Goal: Information Seeking & Learning: Compare options

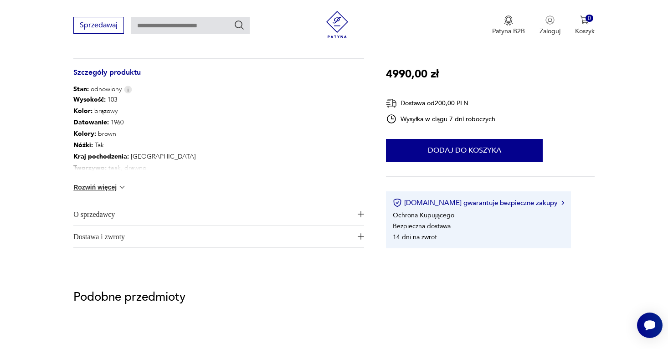
scroll to position [485, 0]
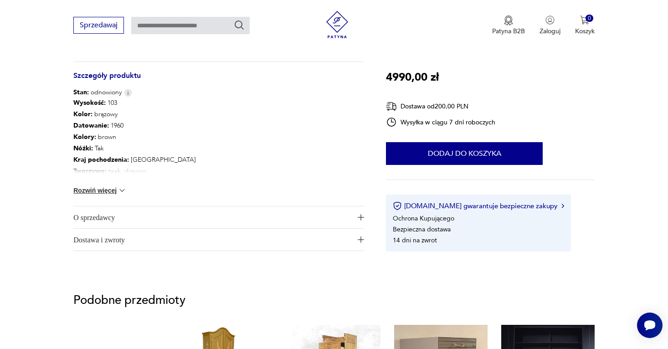
click at [115, 188] on button "Rozwiń więcej" at bounding box center [99, 190] width 53 height 9
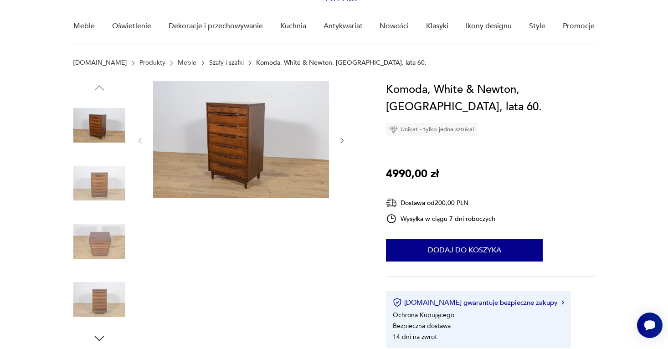
scroll to position [68, 0]
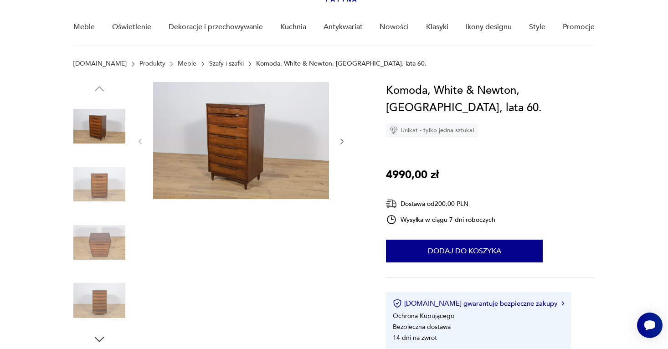
click at [245, 123] on img at bounding box center [241, 140] width 176 height 117
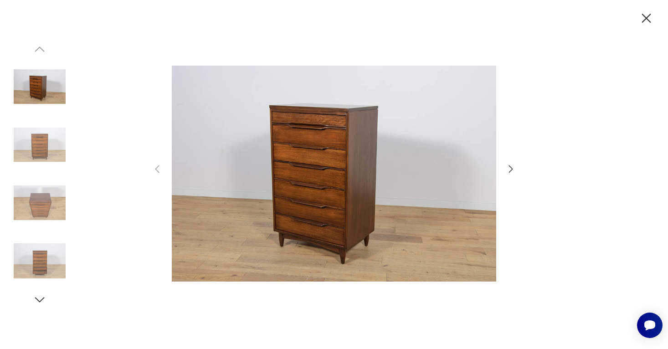
click at [500, 166] on div at bounding box center [334, 174] width 365 height 281
click at [508, 166] on icon "button" at bounding box center [510, 169] width 11 height 11
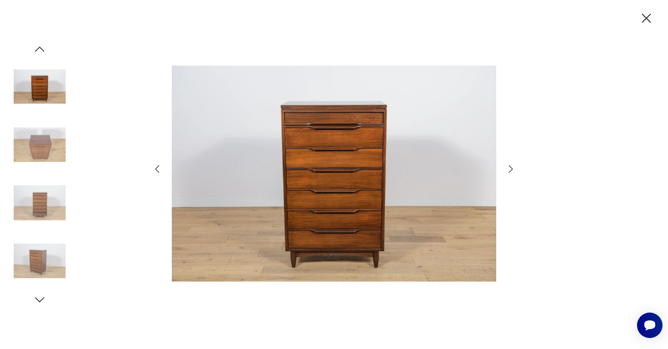
click at [508, 166] on icon "button" at bounding box center [510, 169] width 11 height 11
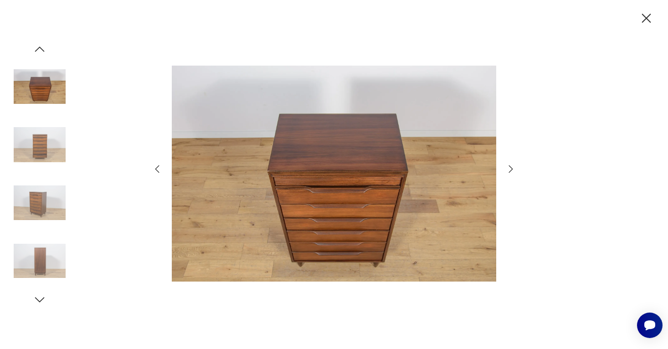
click at [508, 166] on icon "button" at bounding box center [510, 169] width 11 height 11
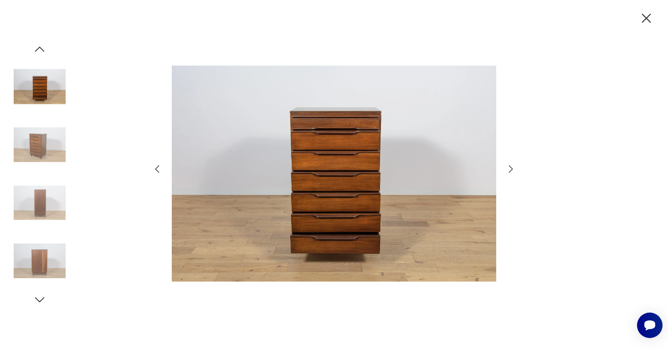
click at [508, 166] on icon "button" at bounding box center [510, 169] width 11 height 11
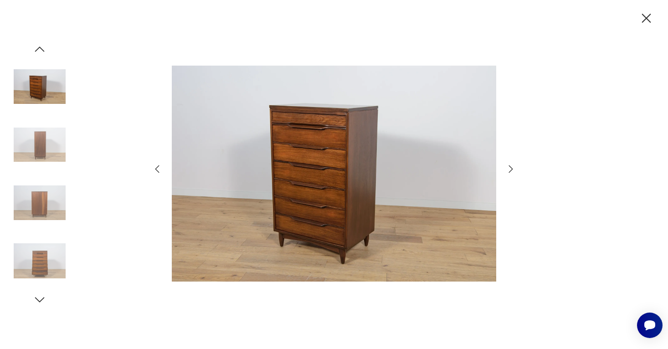
click at [508, 166] on icon "button" at bounding box center [510, 169] width 11 height 11
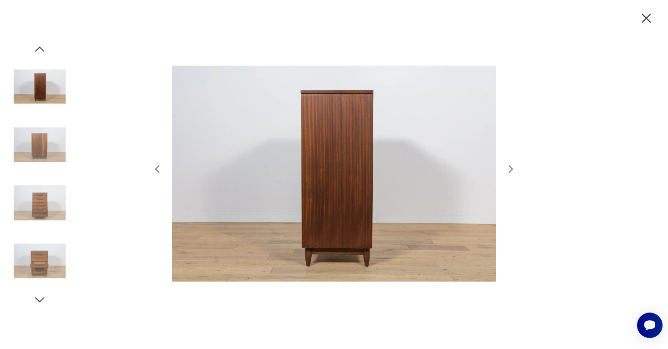
click at [508, 166] on icon "button" at bounding box center [510, 169] width 11 height 11
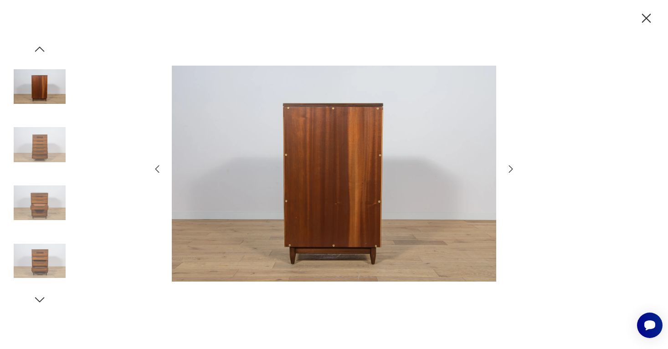
click at [508, 166] on icon "button" at bounding box center [510, 169] width 11 height 11
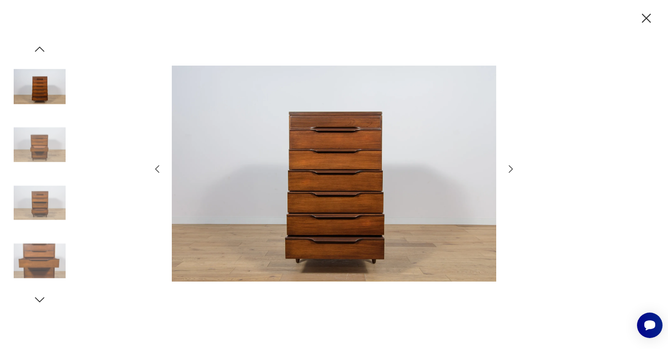
click at [154, 167] on icon "button" at bounding box center [157, 169] width 11 height 11
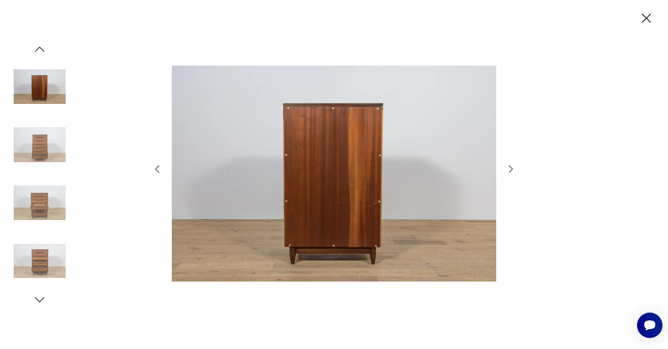
click at [514, 171] on icon "button" at bounding box center [510, 169] width 11 height 11
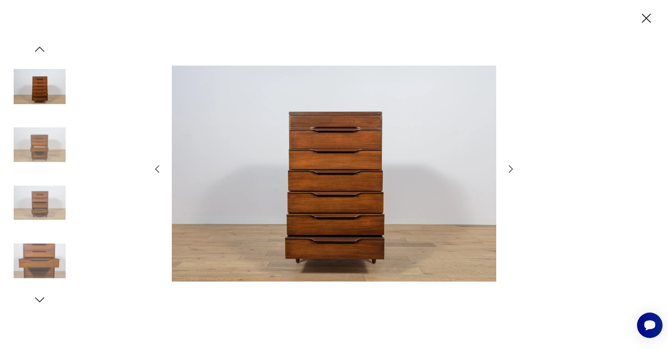
click at [514, 171] on icon "button" at bounding box center [510, 169] width 11 height 11
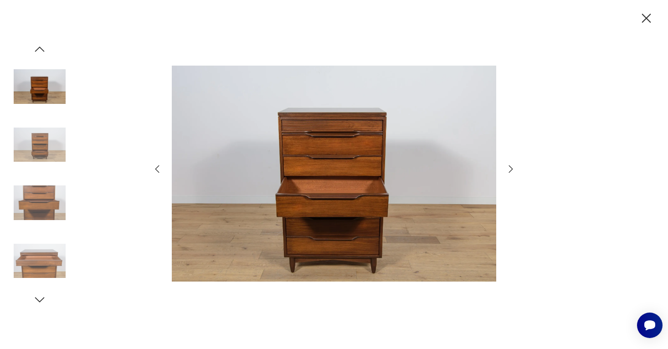
click at [514, 171] on icon "button" at bounding box center [510, 169] width 11 height 11
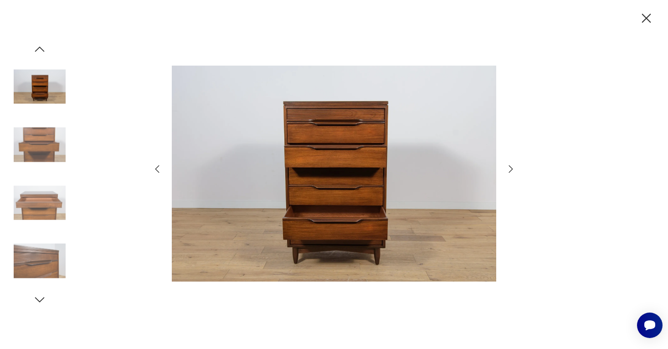
click at [514, 171] on icon "button" at bounding box center [510, 169] width 11 height 11
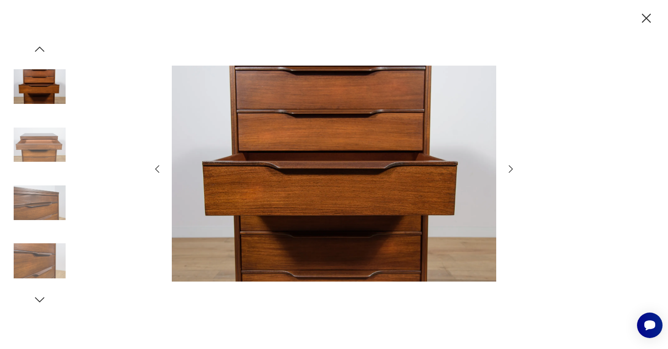
click at [514, 171] on icon "button" at bounding box center [510, 169] width 11 height 11
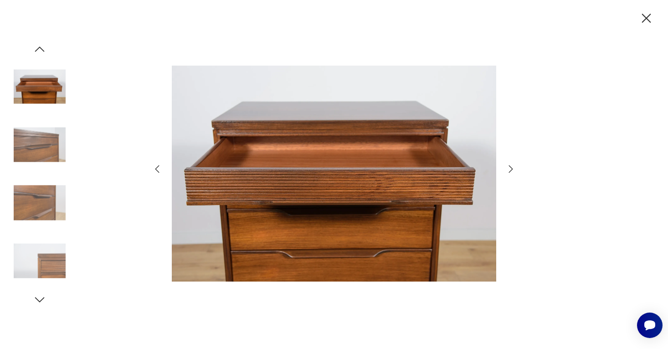
click at [514, 171] on icon "button" at bounding box center [510, 169] width 11 height 11
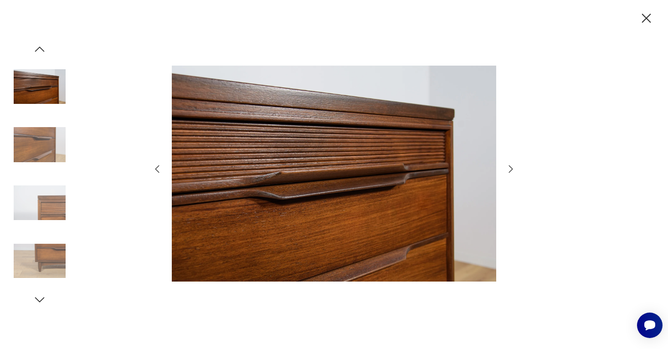
click at [514, 171] on icon "button" at bounding box center [510, 169] width 11 height 11
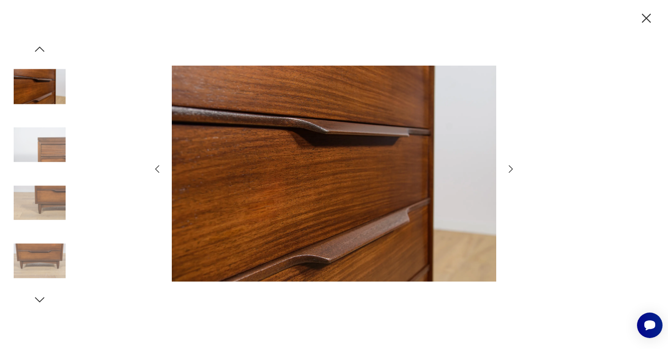
click at [514, 171] on icon "button" at bounding box center [510, 169] width 11 height 11
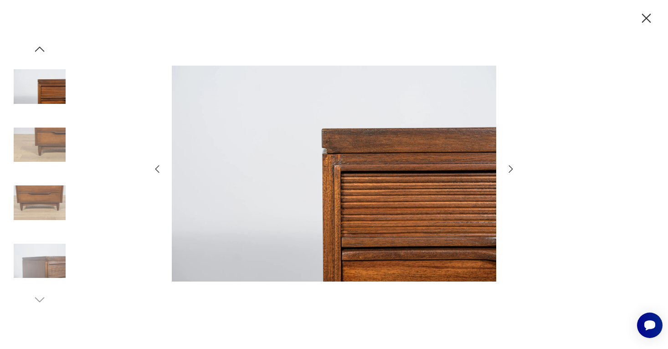
click at [514, 171] on icon "button" at bounding box center [510, 169] width 11 height 11
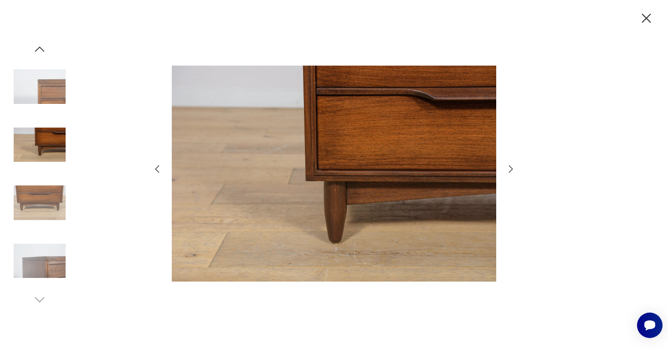
click at [514, 171] on icon "button" at bounding box center [510, 169] width 11 height 11
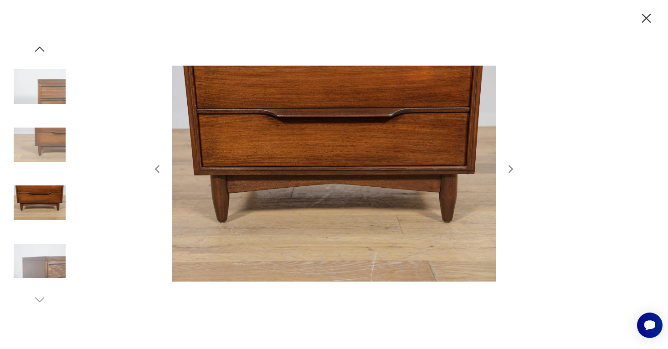
click at [514, 171] on icon "button" at bounding box center [510, 169] width 11 height 11
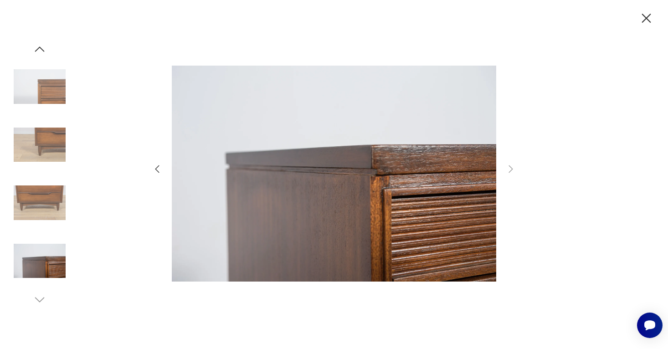
click at [612, 168] on div at bounding box center [334, 174] width 668 height 349
click at [644, 21] on icon "button" at bounding box center [646, 18] width 16 height 16
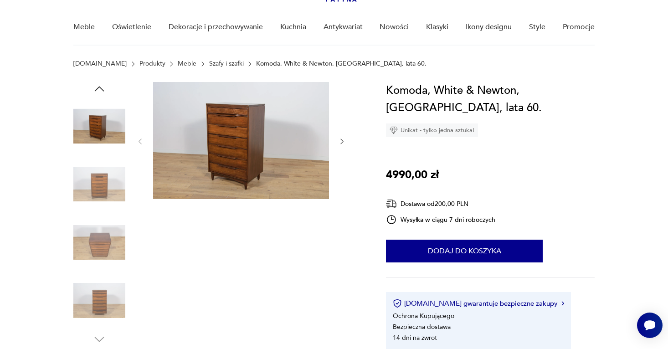
click at [345, 145] on icon "button" at bounding box center [342, 142] width 8 height 8
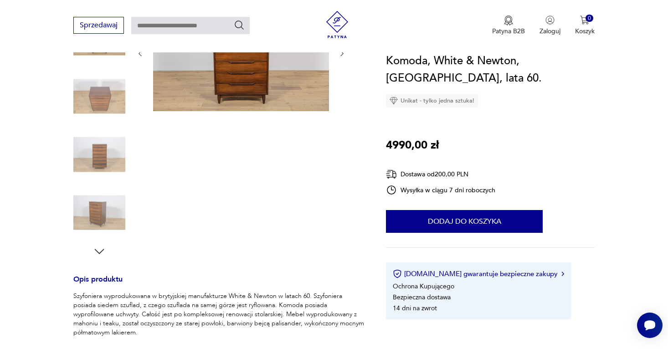
scroll to position [0, 0]
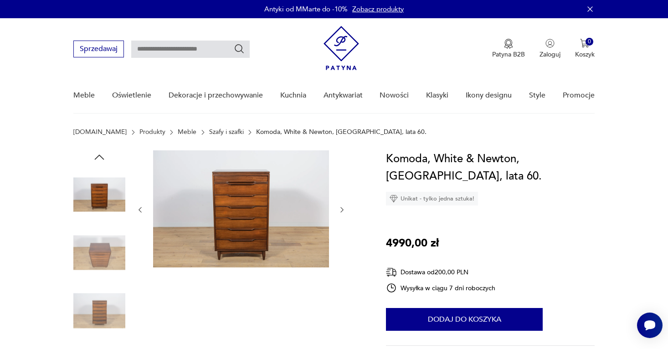
click at [111, 193] on img at bounding box center [99, 195] width 52 height 52
click at [96, 256] on img at bounding box center [99, 253] width 52 height 52
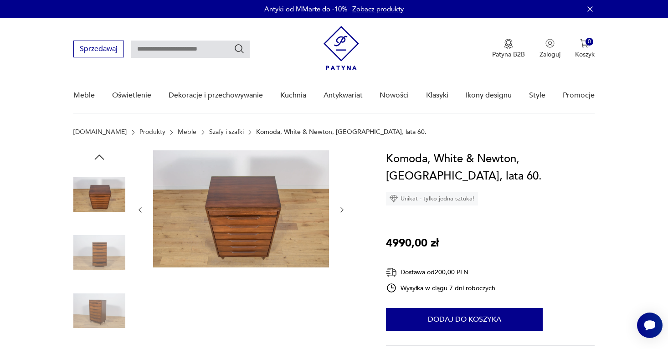
click at [96, 266] on img at bounding box center [99, 253] width 52 height 52
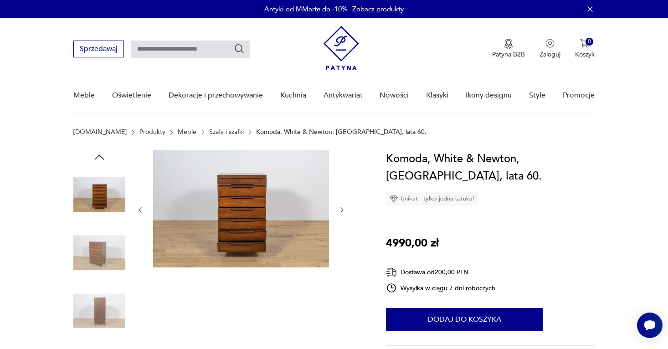
click at [106, 258] on img at bounding box center [99, 253] width 52 height 52
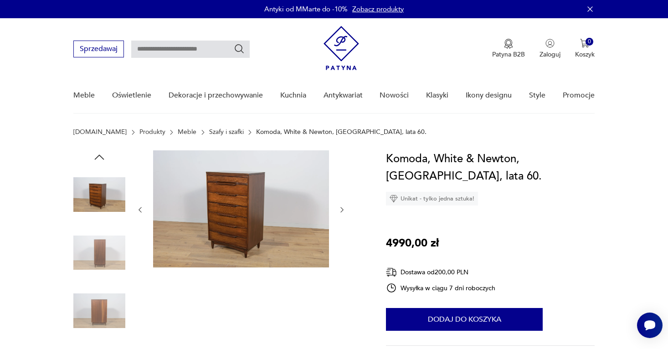
click at [341, 212] on icon "button" at bounding box center [342, 210] width 8 height 8
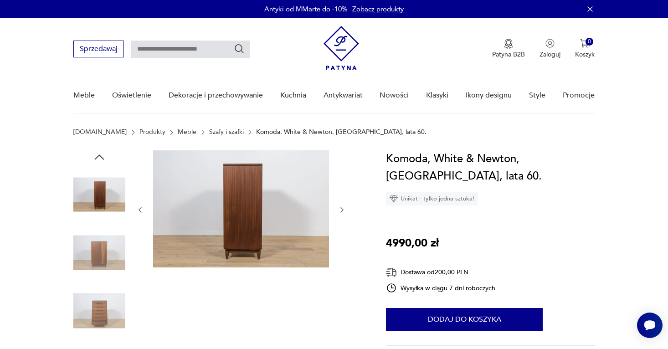
click at [341, 212] on icon "button" at bounding box center [342, 210] width 8 height 8
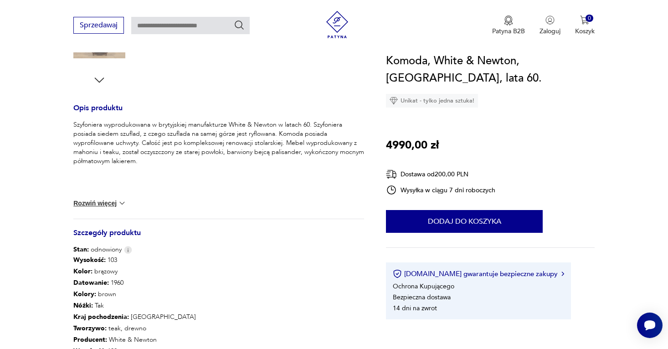
scroll to position [346, 0]
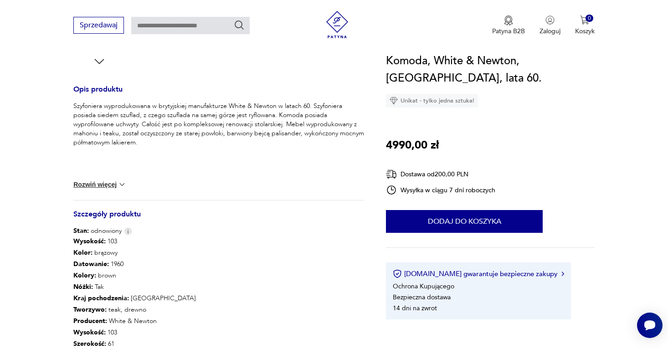
click at [112, 185] on button "Rozwiń więcej" at bounding box center [99, 184] width 53 height 9
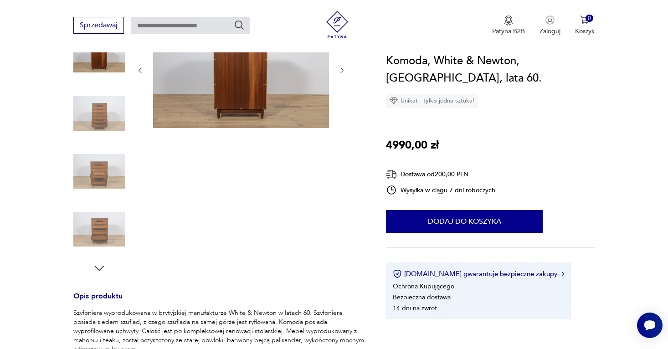
scroll to position [0, 0]
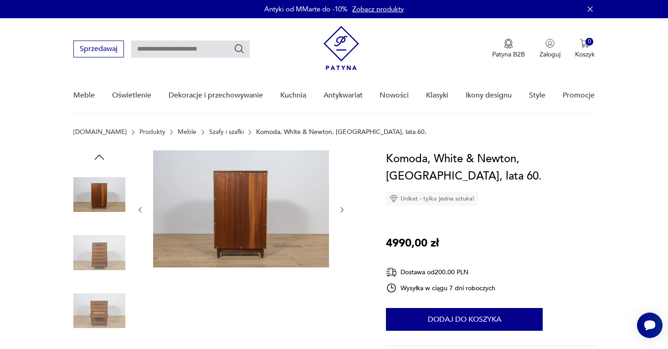
click at [104, 267] on img at bounding box center [99, 253] width 52 height 52
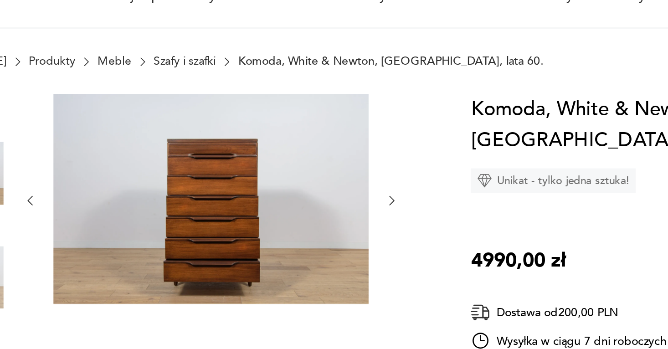
click at [343, 211] on icon "button" at bounding box center [342, 210] width 8 height 8
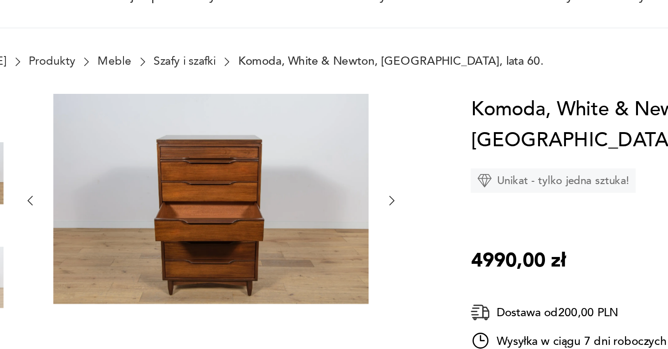
click at [343, 211] on icon "button" at bounding box center [342, 210] width 8 height 8
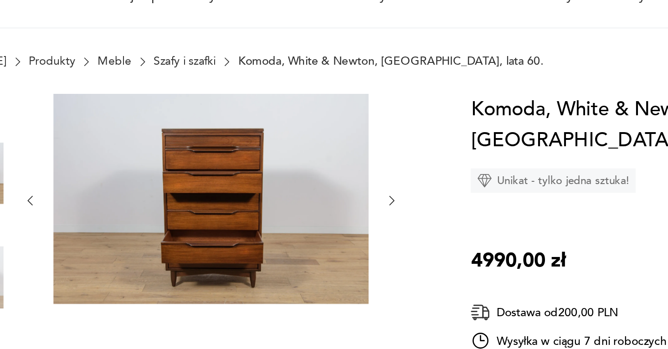
click at [343, 211] on icon "button" at bounding box center [342, 210] width 8 height 8
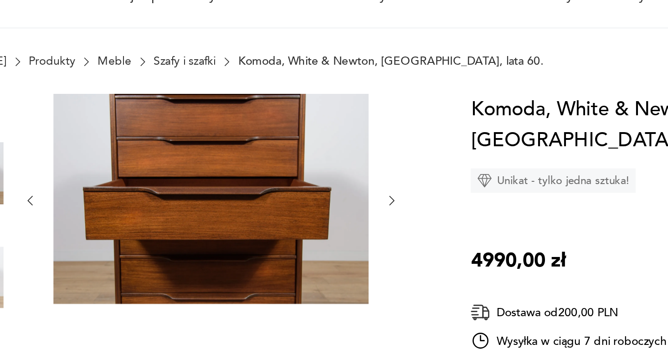
click at [343, 211] on icon "button" at bounding box center [342, 210] width 8 height 8
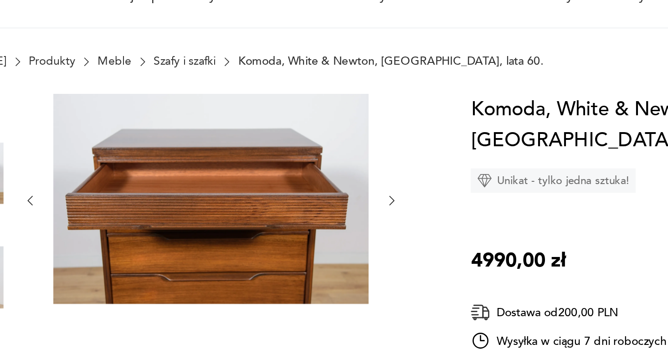
click at [343, 211] on icon "button" at bounding box center [342, 210] width 8 height 8
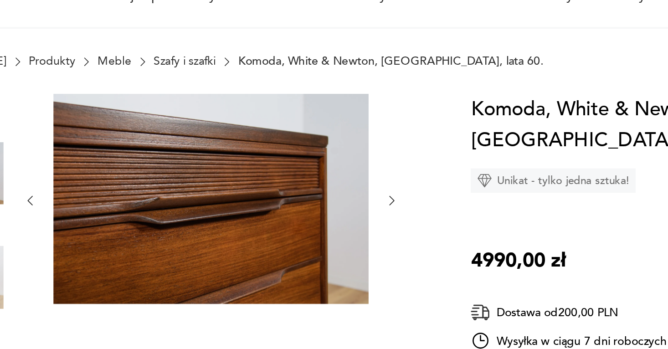
click at [343, 211] on icon "button" at bounding box center [342, 210] width 8 height 8
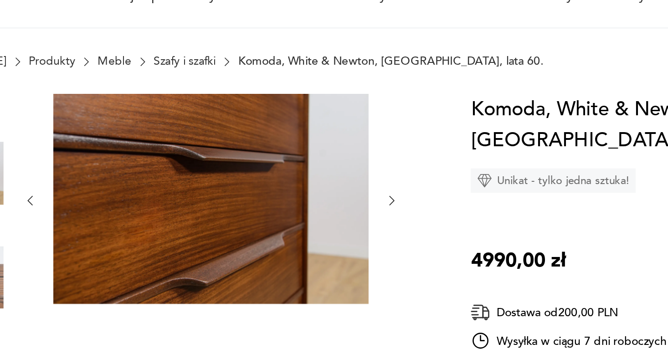
click at [343, 211] on icon "button" at bounding box center [342, 210] width 8 height 8
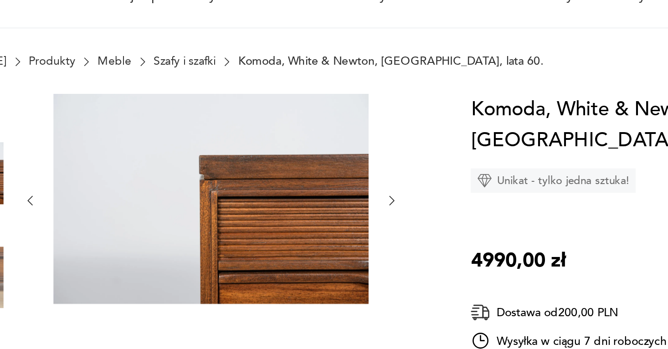
click at [343, 211] on icon "button" at bounding box center [342, 210] width 8 height 8
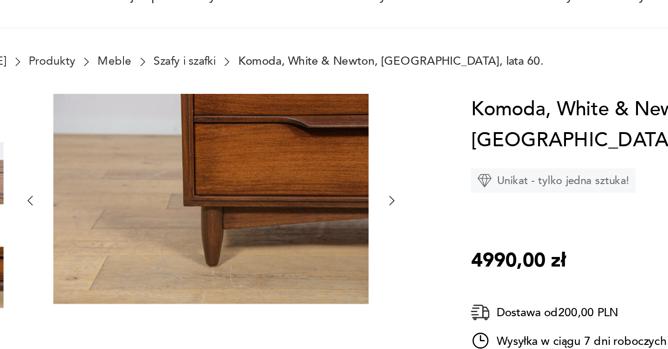
click at [343, 211] on icon "button" at bounding box center [342, 210] width 8 height 8
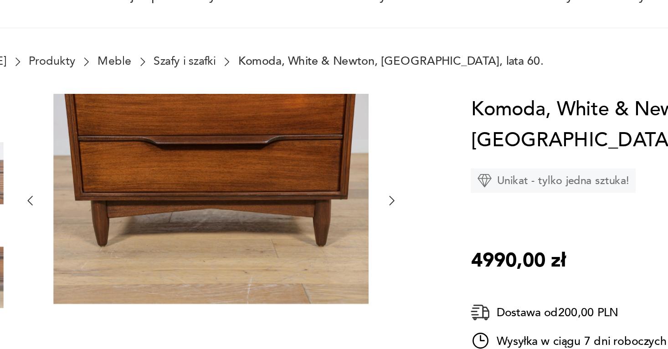
click at [343, 211] on icon "button" at bounding box center [342, 210] width 8 height 8
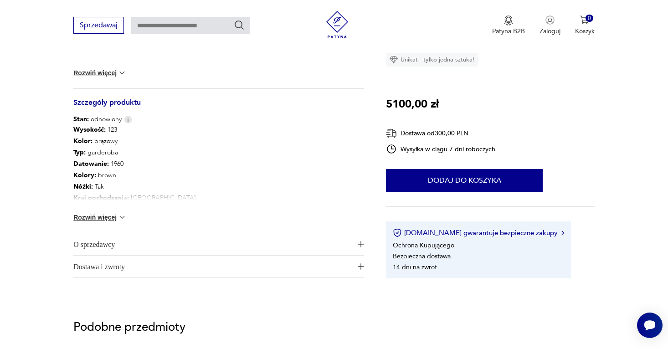
scroll to position [427, 0]
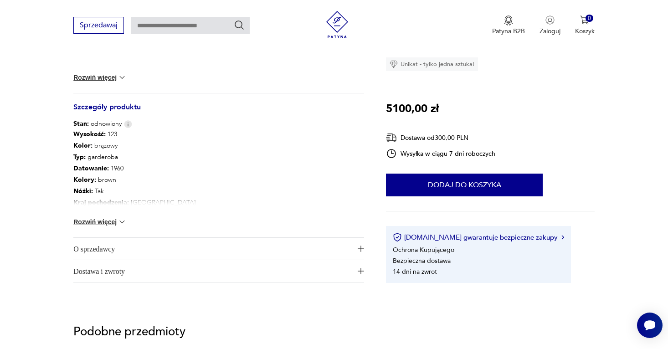
click at [118, 216] on div "Wysokość : 123 Kolor: brązowy Typ : garderoba Datowanie : 1960 Kolory : brown N…" at bounding box center [218, 183] width 291 height 109
click at [112, 227] on div "Wysokość : 123 Kolor: brązowy Typ : garderoba Datowanie : 1960 Kolory : brown N…" at bounding box center [218, 183] width 291 height 109
click at [115, 219] on button "Rozwiń więcej" at bounding box center [99, 221] width 53 height 9
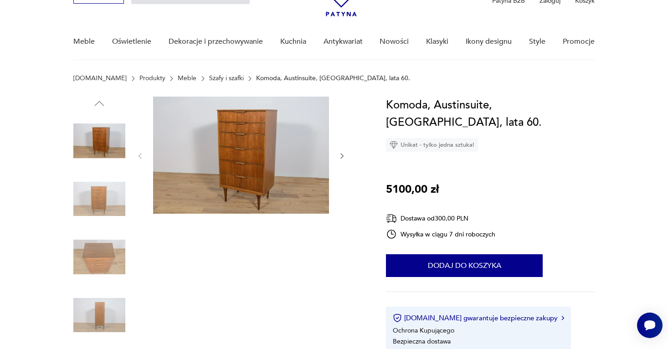
scroll to position [0, 0]
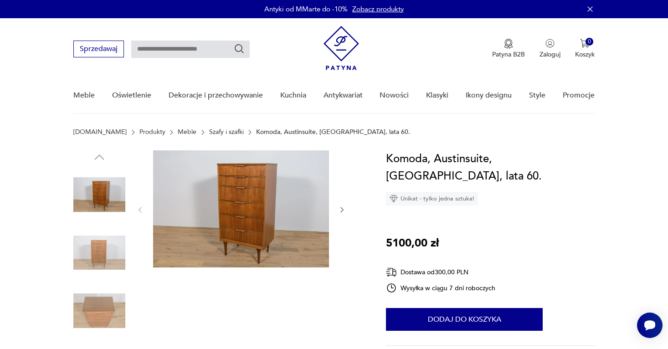
click at [339, 206] on icon "button" at bounding box center [342, 210] width 8 height 8
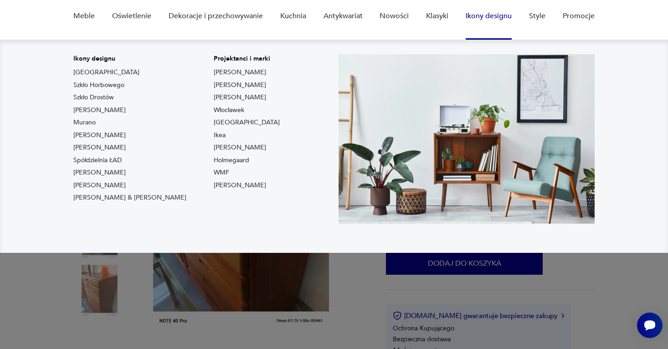
scroll to position [113, 0]
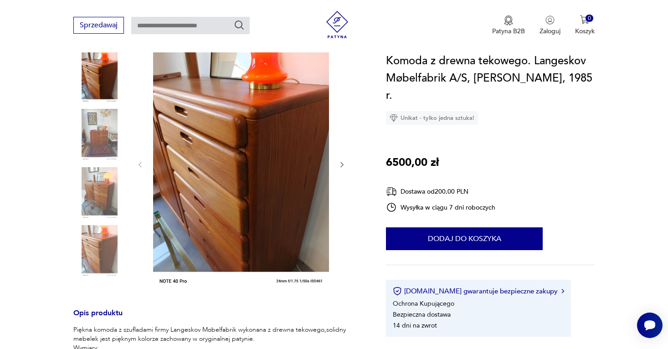
click at [340, 156] on div at bounding box center [241, 164] width 210 height 255
click at [342, 161] on icon "button" at bounding box center [342, 165] width 8 height 8
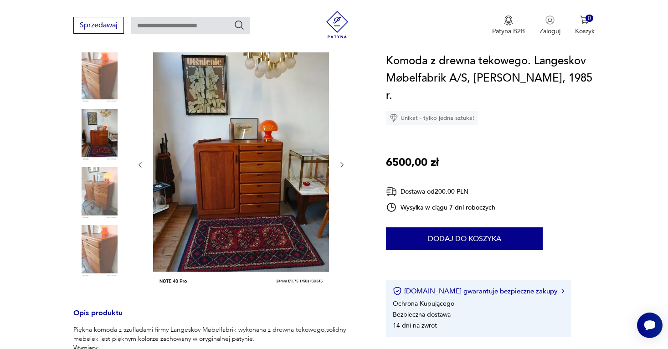
click at [342, 161] on icon "button" at bounding box center [342, 165] width 8 height 8
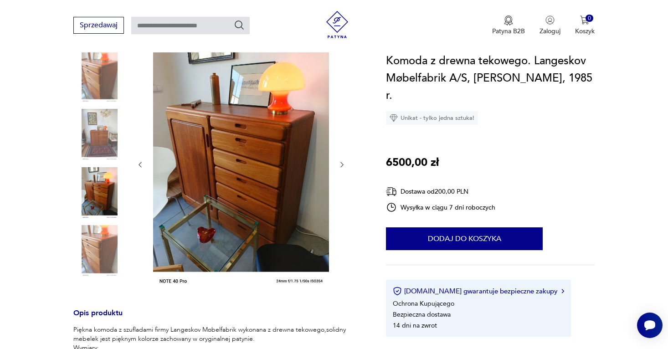
click at [342, 161] on icon "button" at bounding box center [342, 165] width 8 height 8
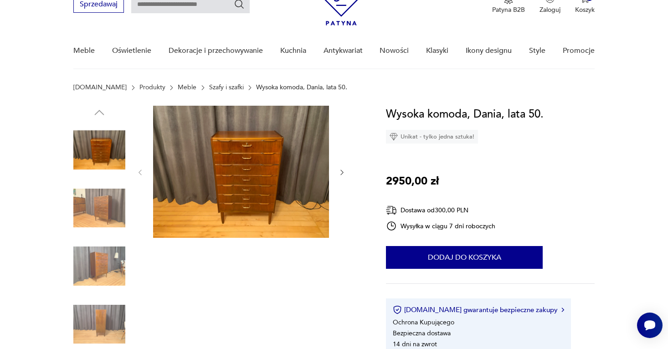
scroll to position [47, 0]
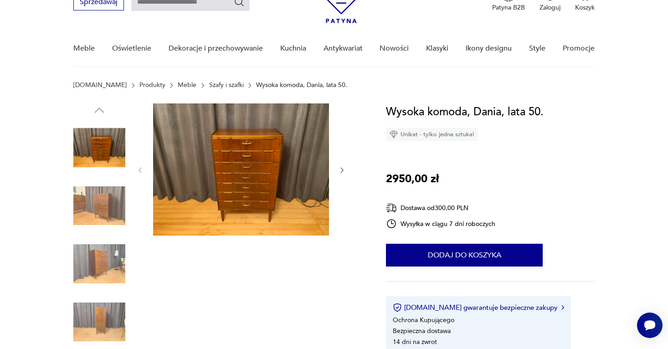
click at [341, 168] on icon "button" at bounding box center [342, 170] width 8 height 8
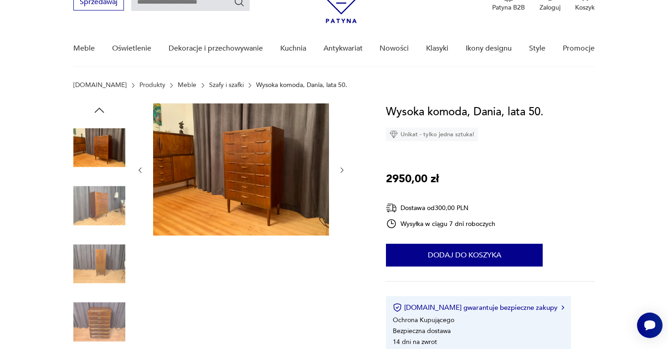
click at [341, 168] on icon "button" at bounding box center [342, 170] width 8 height 8
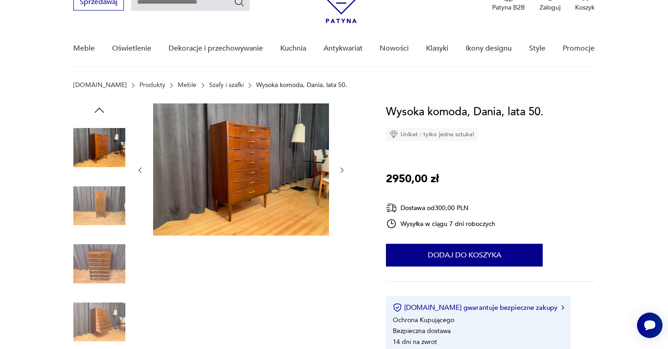
click at [341, 168] on icon "button" at bounding box center [342, 170] width 8 height 8
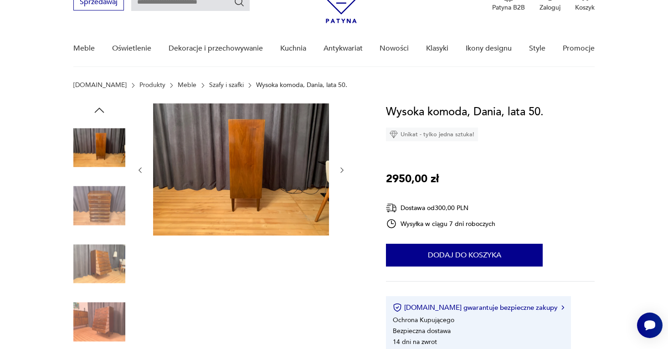
click at [341, 168] on icon "button" at bounding box center [342, 170] width 8 height 8
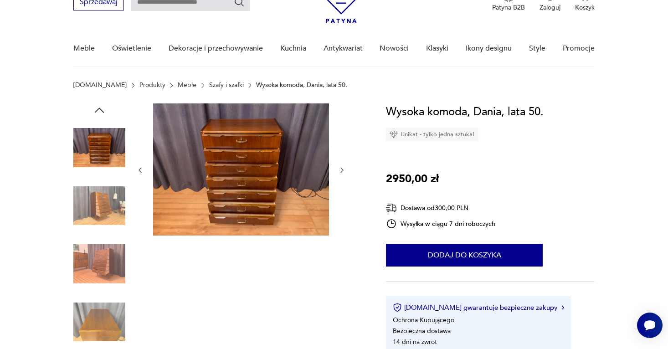
click at [341, 168] on icon "button" at bounding box center [342, 170] width 8 height 8
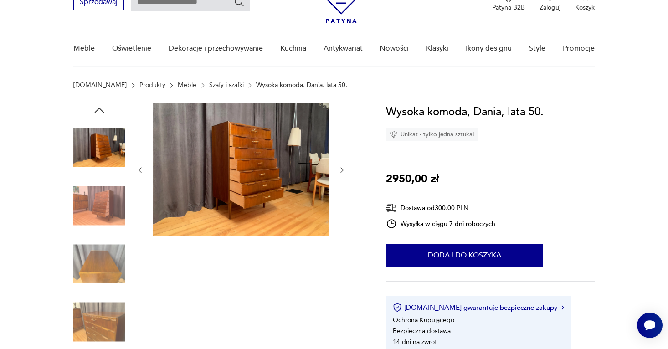
click at [341, 168] on icon "button" at bounding box center [342, 170] width 8 height 8
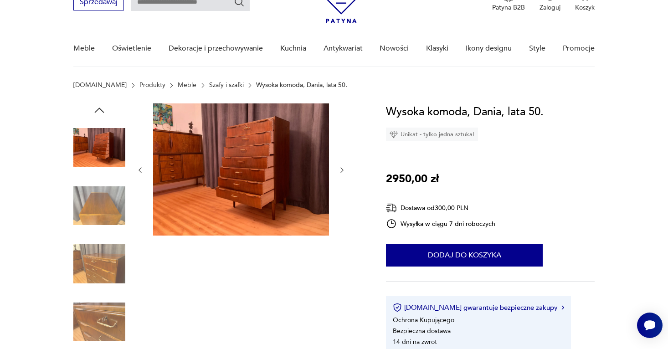
click at [341, 168] on icon "button" at bounding box center [342, 170] width 8 height 8
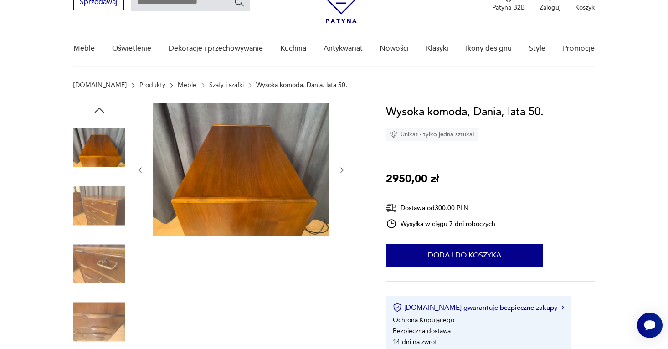
click at [341, 168] on icon "button" at bounding box center [342, 170] width 8 height 8
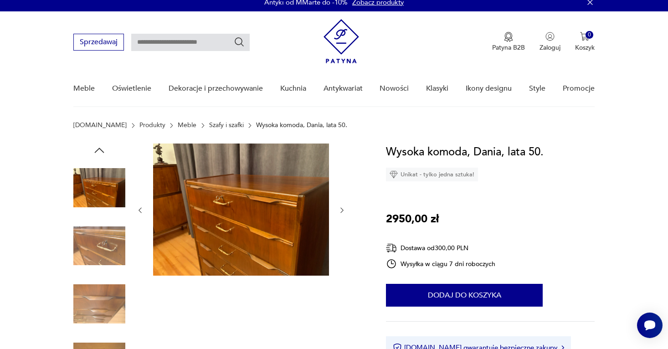
scroll to position [0, 0]
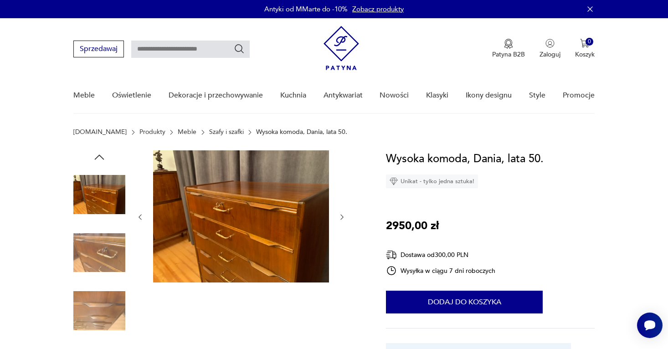
click at [109, 168] on div at bounding box center [99, 282] width 52 height 264
click at [102, 161] on icon "button" at bounding box center [100, 157] width 14 height 14
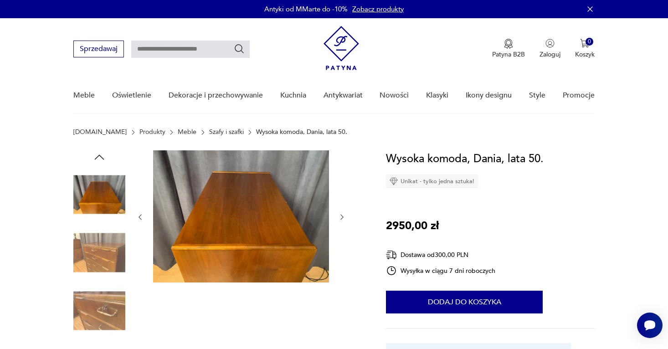
click at [102, 161] on icon "button" at bounding box center [100, 157] width 14 height 14
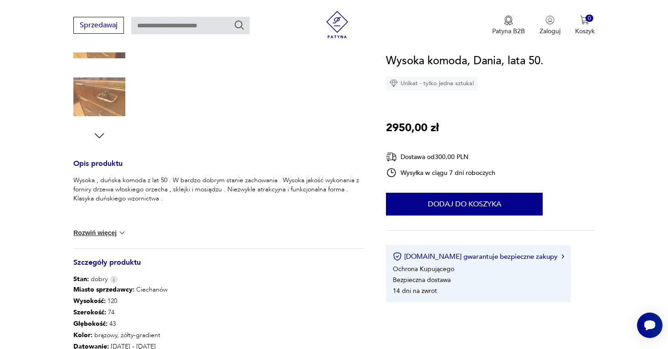
scroll to position [324, 0]
